Goal: Task Accomplishment & Management: Manage account settings

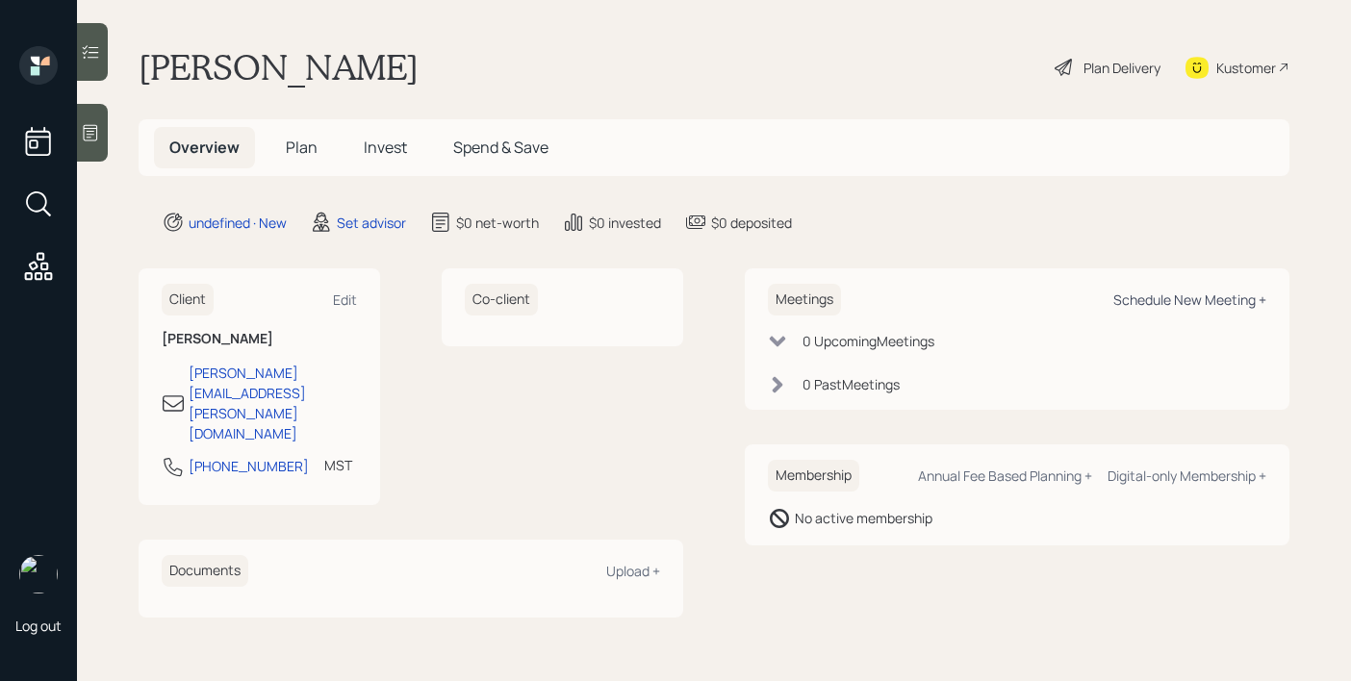
click at [1144, 298] on div "Schedule New Meeting +" at bounding box center [1190, 300] width 153 height 18
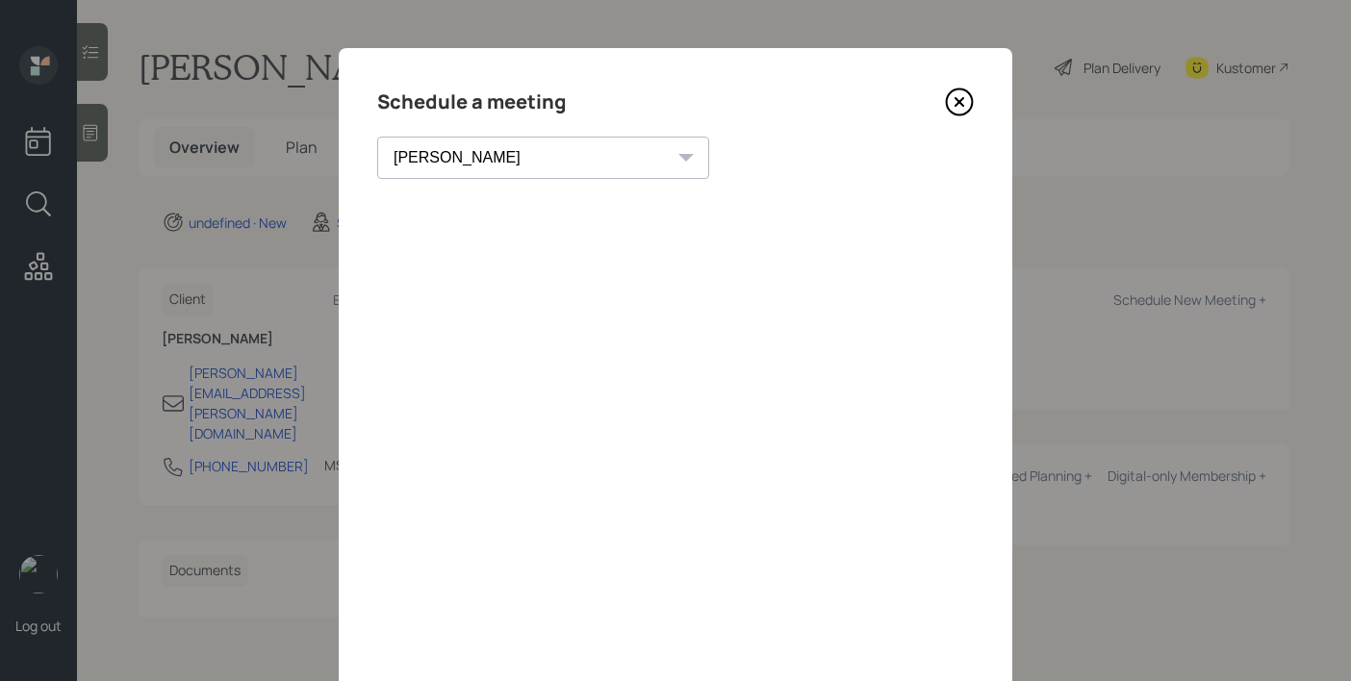
click at [497, 153] on select "[PERSON_NAME] [PERSON_NAME] [PERSON_NAME] [PERSON_NAME] [PERSON_NAME] [PERSON_N…" at bounding box center [543, 158] width 332 height 42
select select "8b79112e-3cfb-44f9-89e7-15267fe946c1"
click at [377, 137] on select "[PERSON_NAME] [PERSON_NAME] [PERSON_NAME] [PERSON_NAME] [PERSON_NAME] [PERSON_N…" at bounding box center [543, 158] width 332 height 42
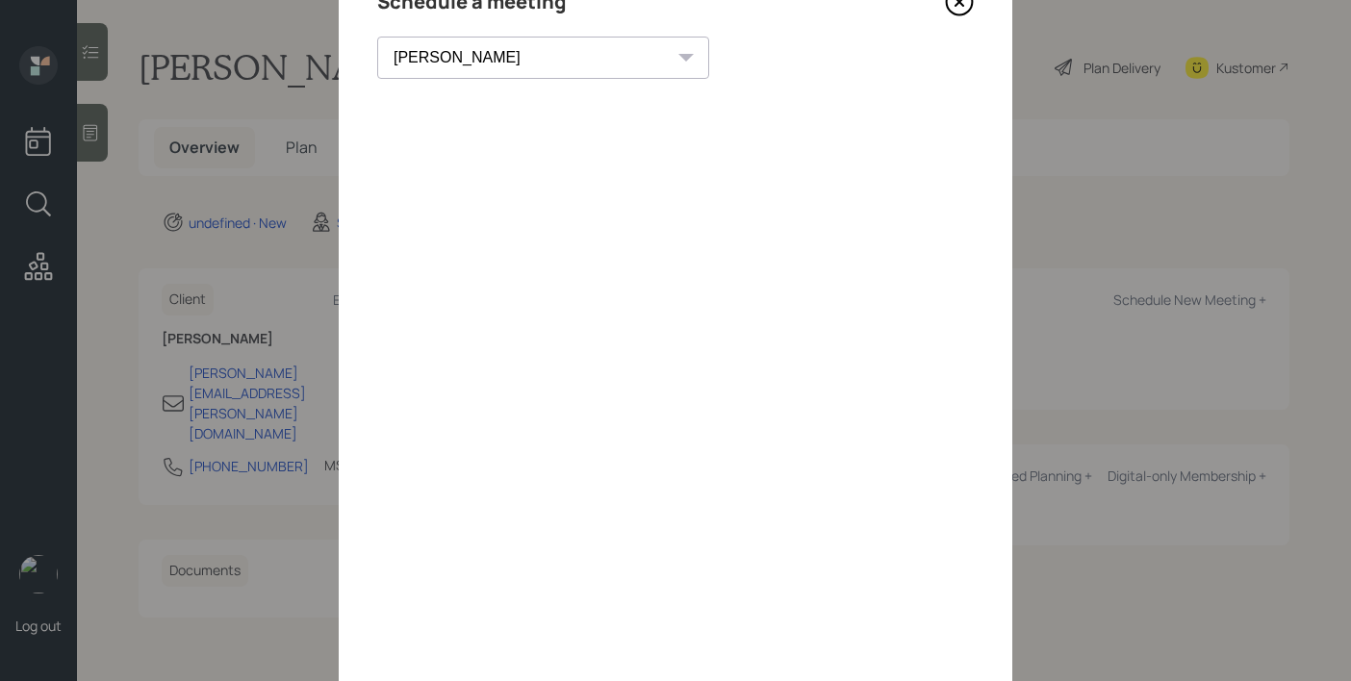
scroll to position [84, 0]
click at [968, 12] on icon at bounding box center [959, 18] width 29 height 29
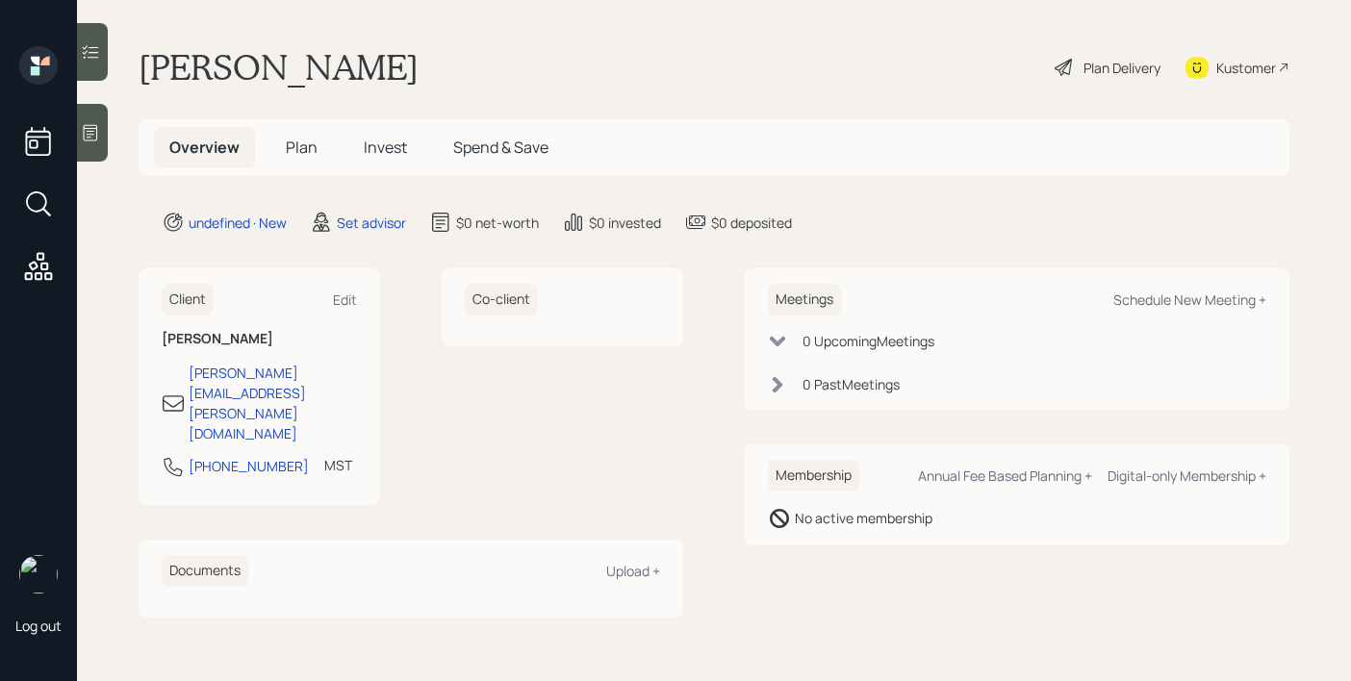
click at [91, 136] on icon at bounding box center [90, 132] width 19 height 19
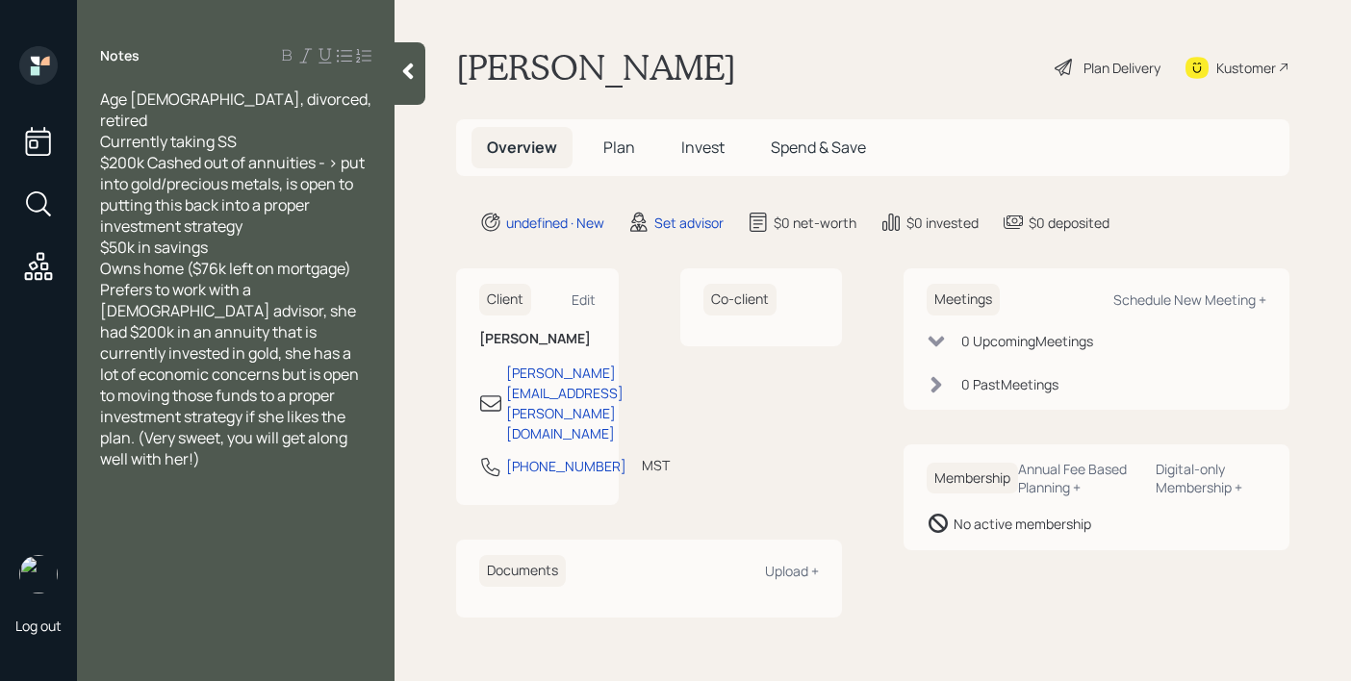
click at [357, 258] on div "Owns home ($76k left on mortgage)" at bounding box center [235, 268] width 271 height 21
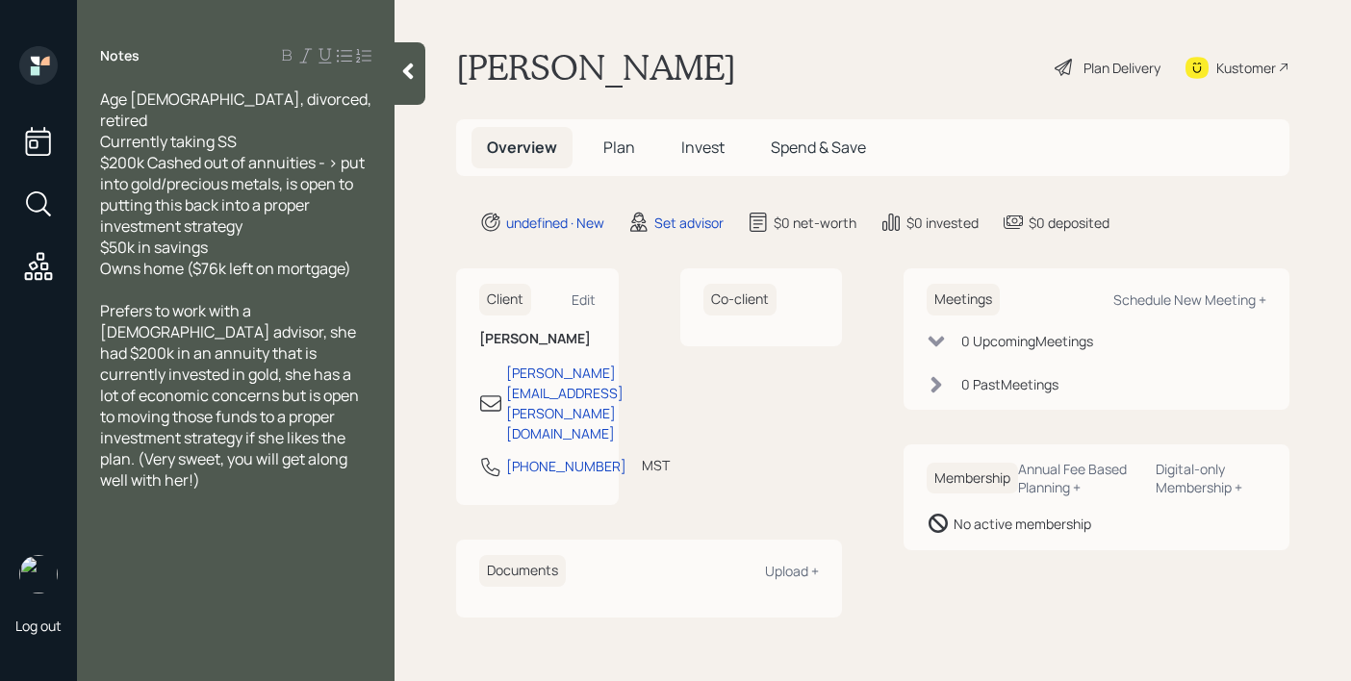
click at [414, 67] on icon at bounding box center [407, 71] width 19 height 19
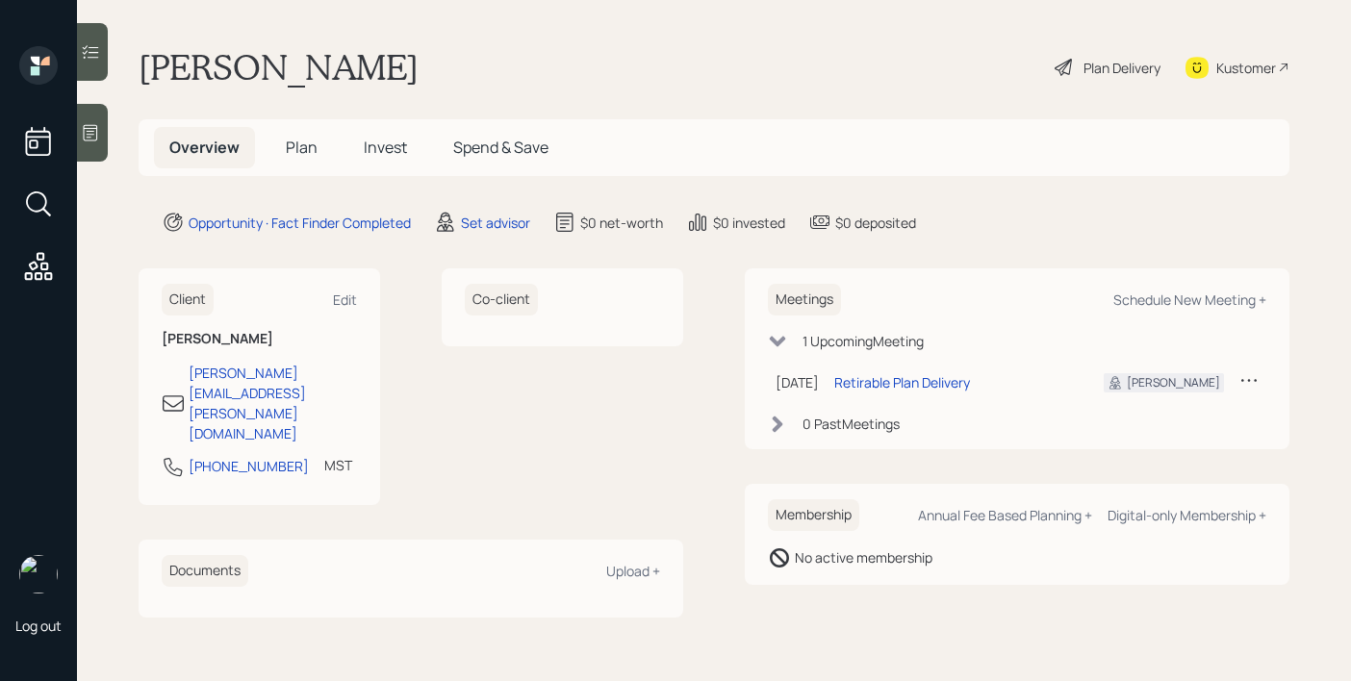
click at [89, 141] on icon at bounding box center [90, 132] width 19 height 19
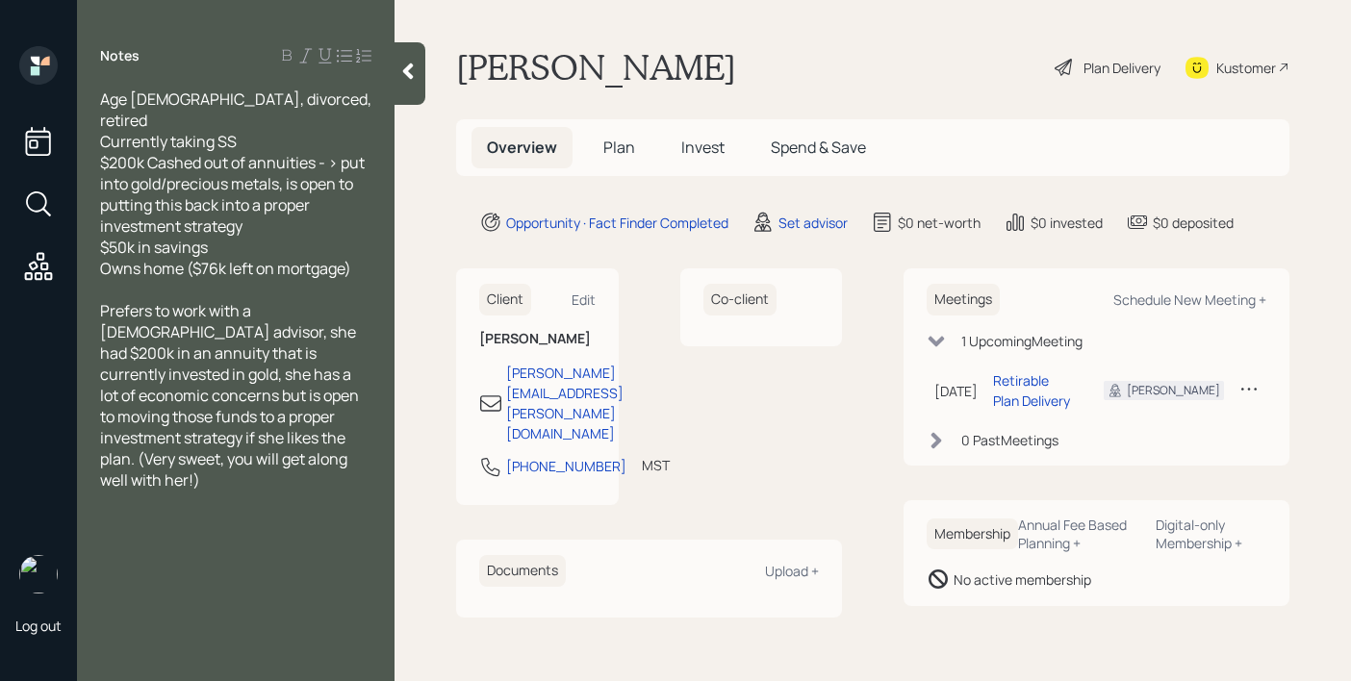
click at [409, 83] on div at bounding box center [410, 73] width 31 height 63
